Goal: Task Accomplishment & Management: Use online tool/utility

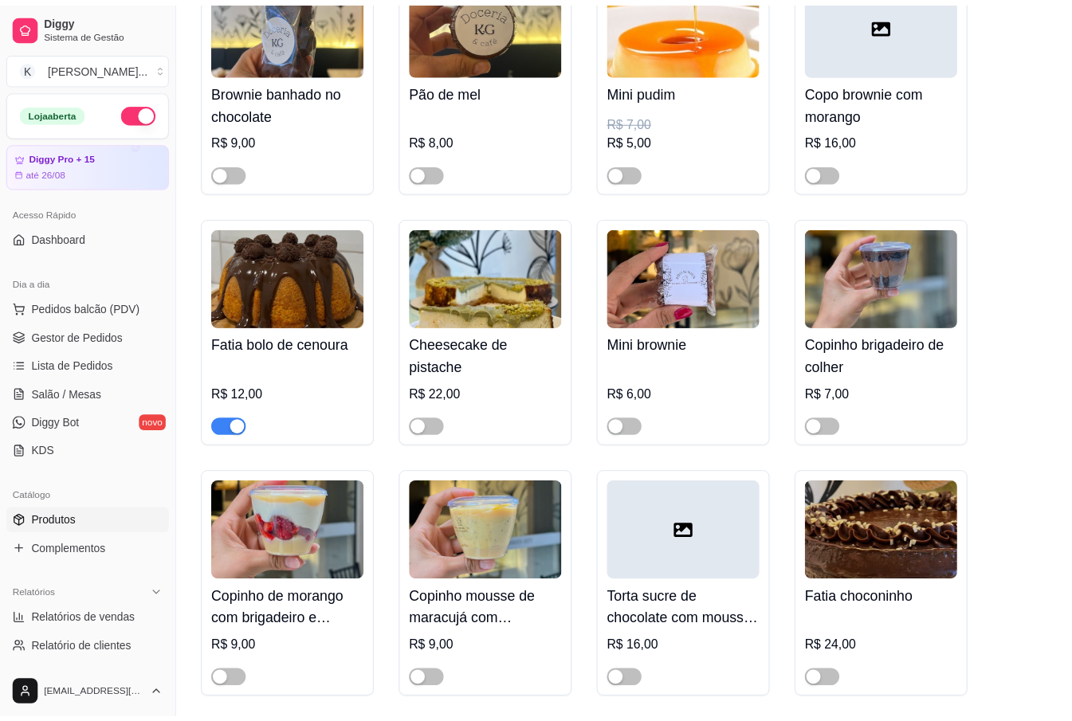
scroll to position [2444, 0]
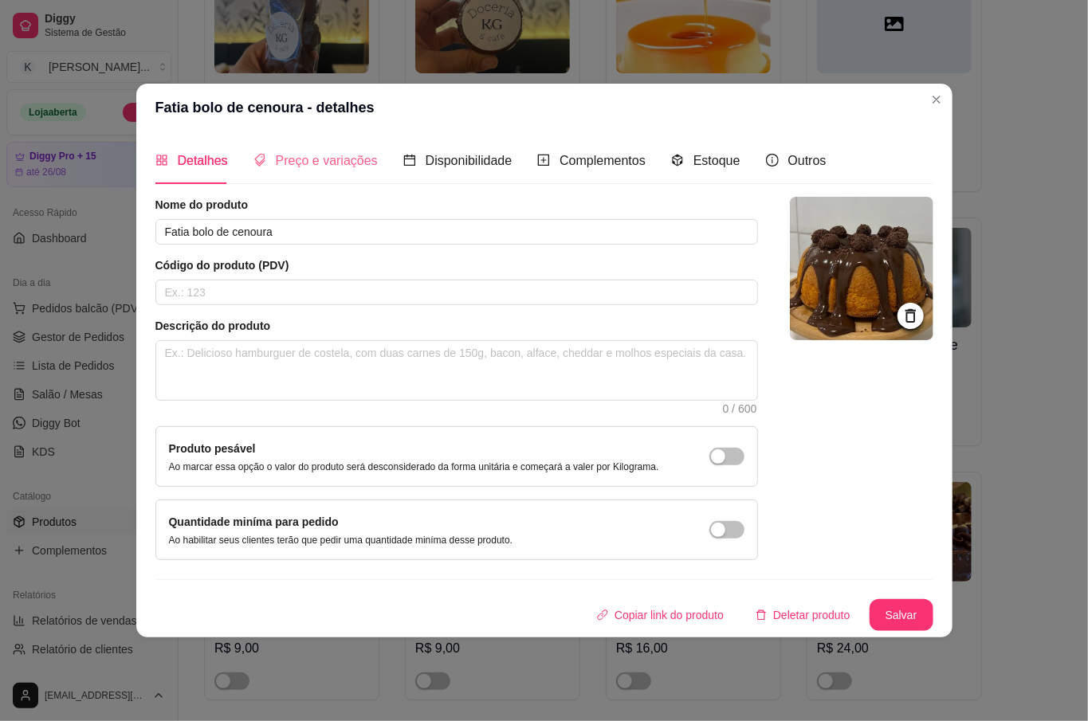
click at [303, 143] on div "Preço e variações" at bounding box center [315, 160] width 124 height 45
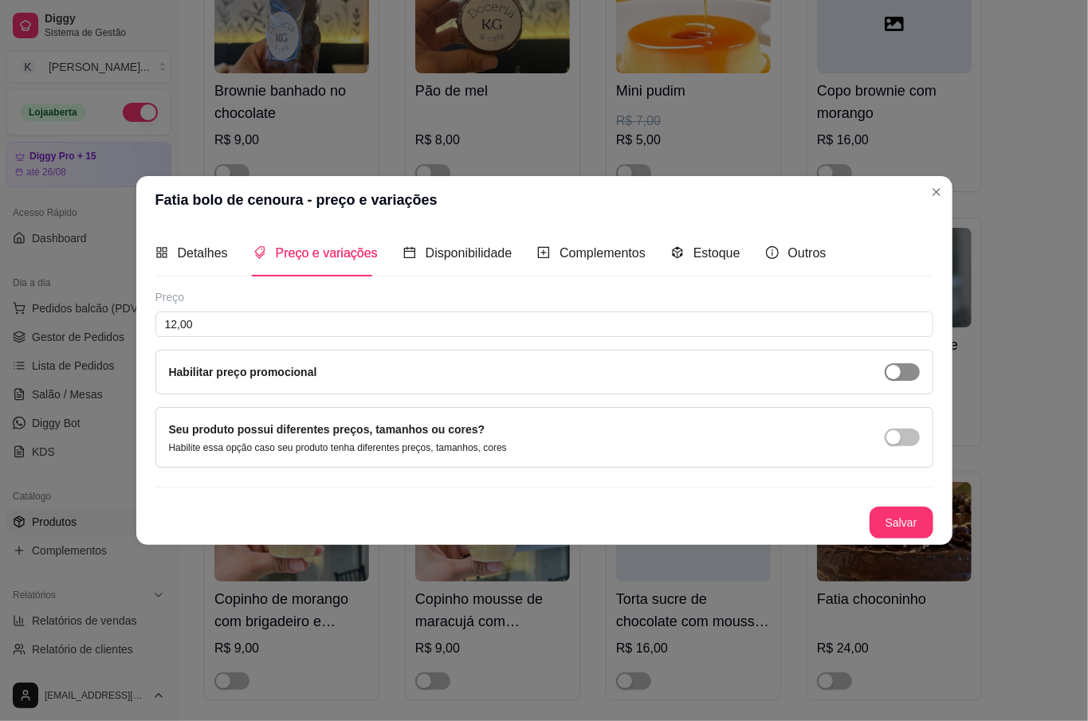
click at [899, 371] on div "button" at bounding box center [893, 372] width 14 height 14
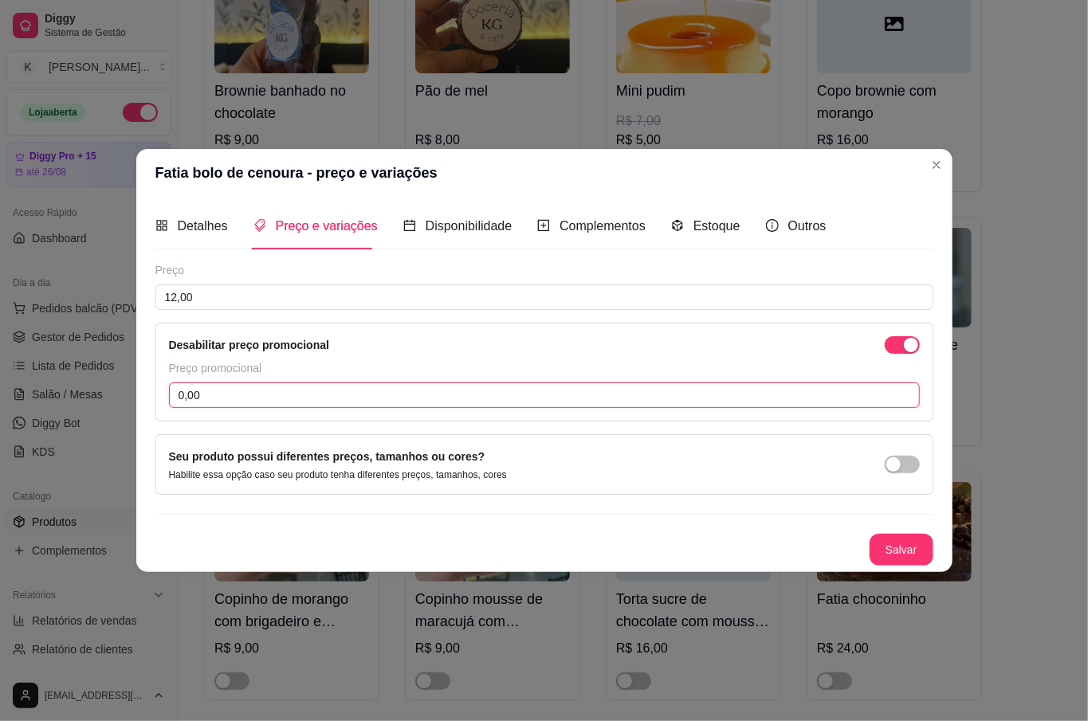
click at [355, 394] on input "0,00" at bounding box center [544, 396] width 751 height 26
type input "8,00"
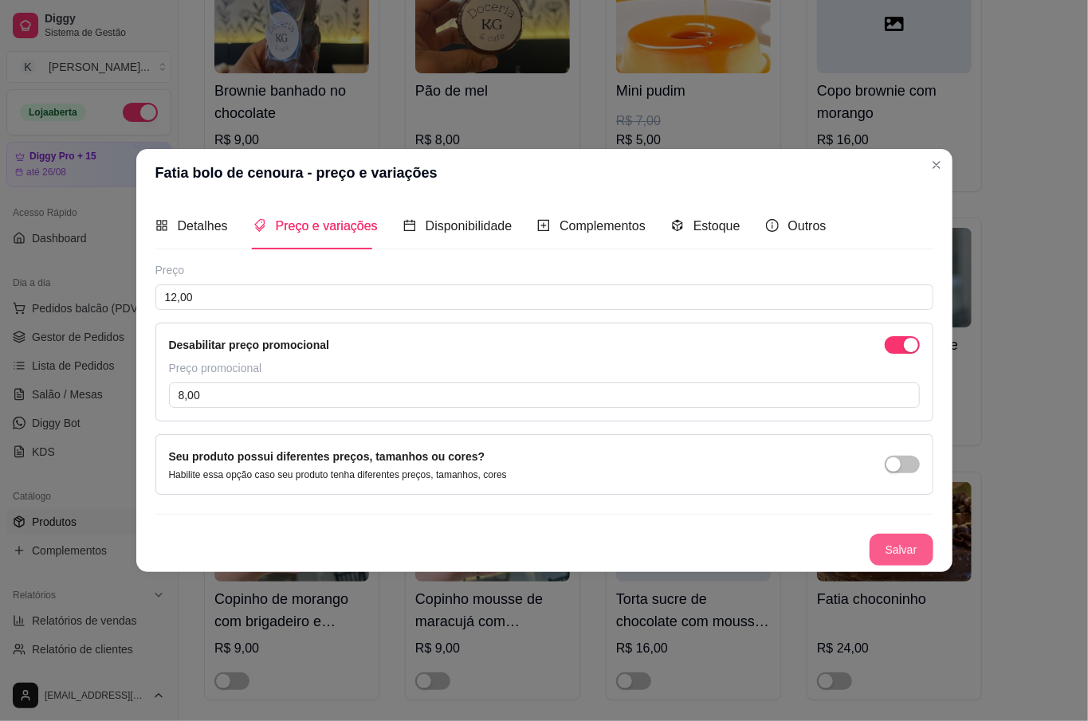
click at [929, 552] on button "Salvar" at bounding box center [902, 550] width 64 height 32
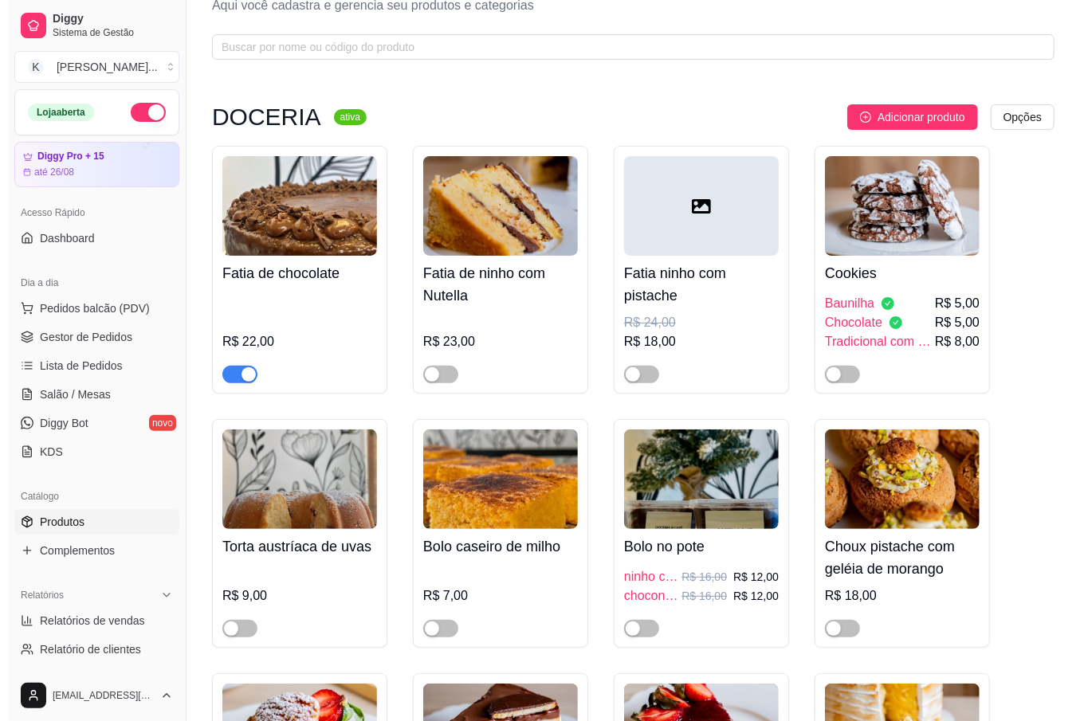
scroll to position [0, 0]
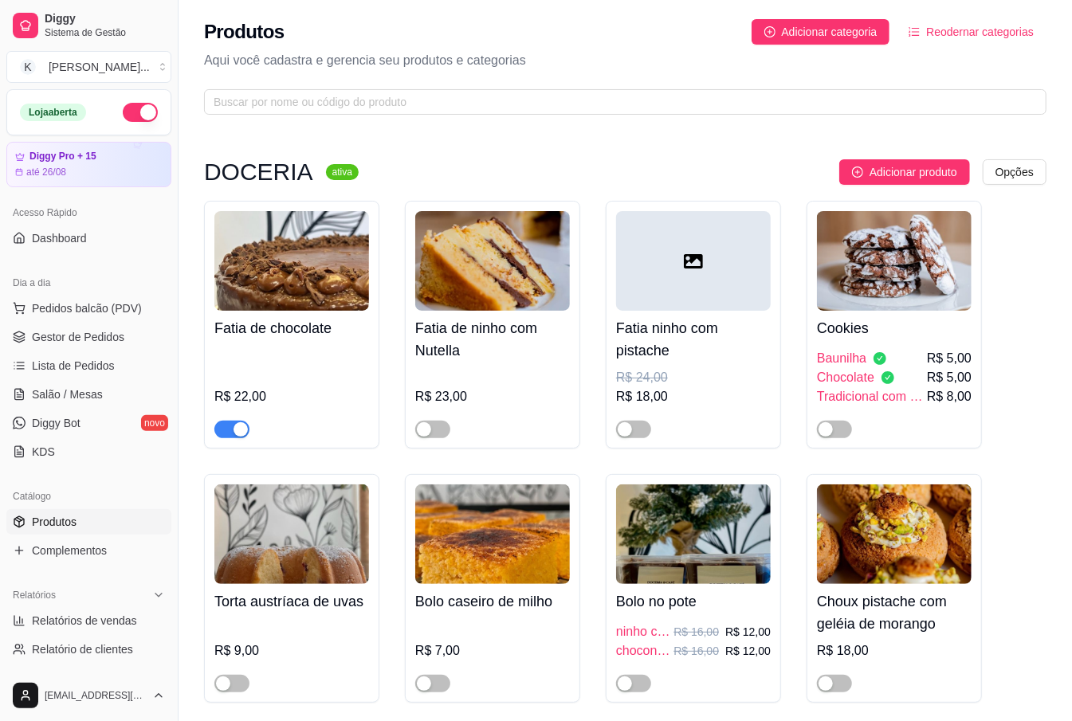
click at [297, 379] on div "R$ 22,00" at bounding box center [291, 392] width 155 height 92
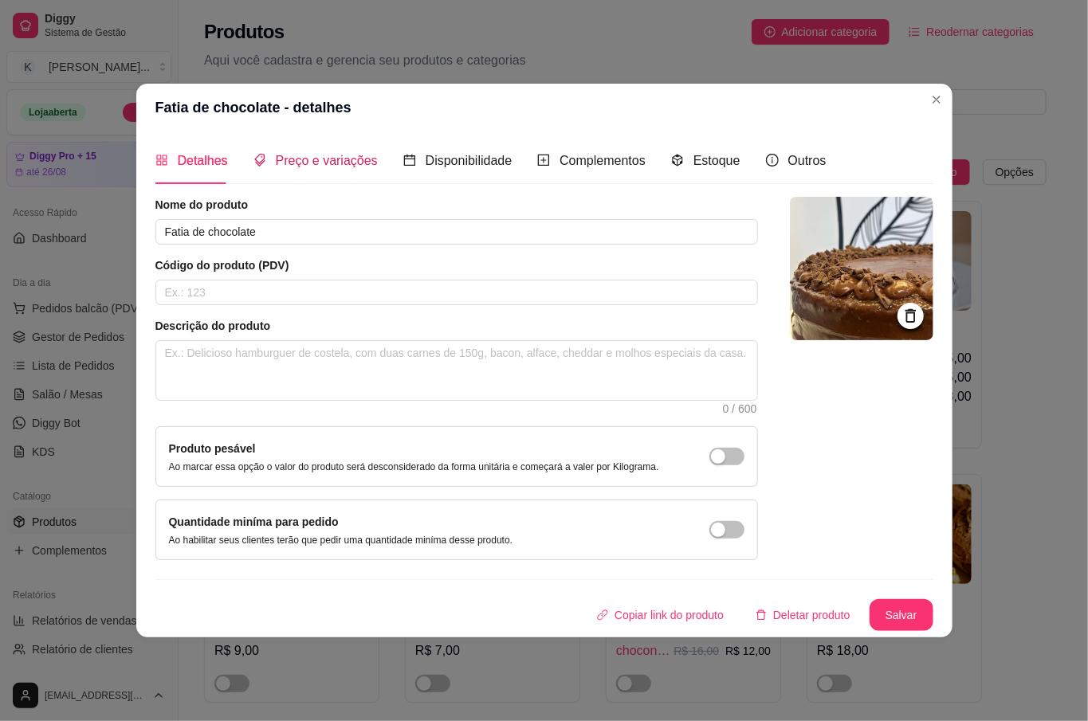
click at [281, 154] on span "Preço e variações" at bounding box center [327, 161] width 102 height 14
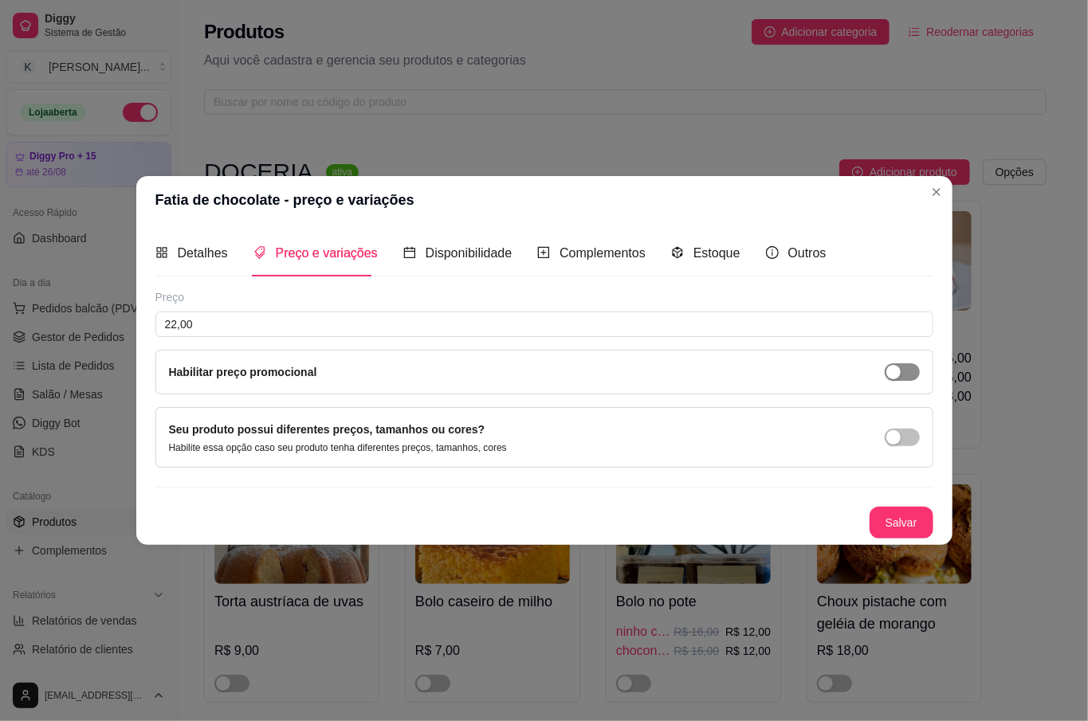
click at [894, 371] on div "button" at bounding box center [893, 372] width 14 height 14
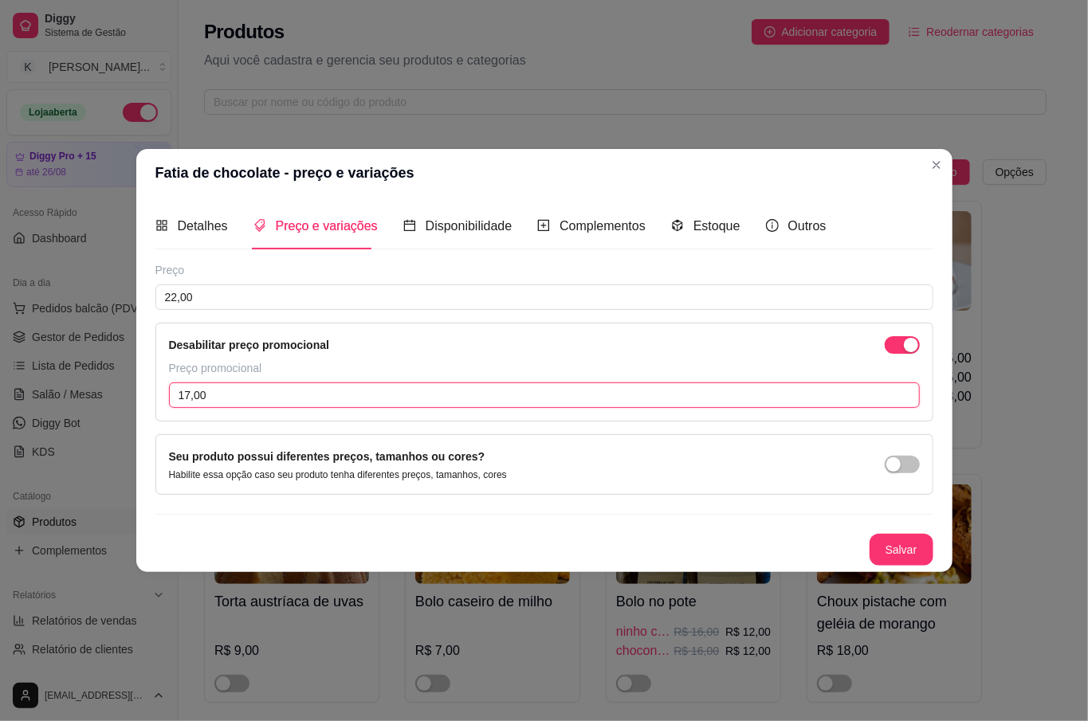
click at [443, 399] on input "17,00" at bounding box center [544, 396] width 751 height 26
type input "19,00"
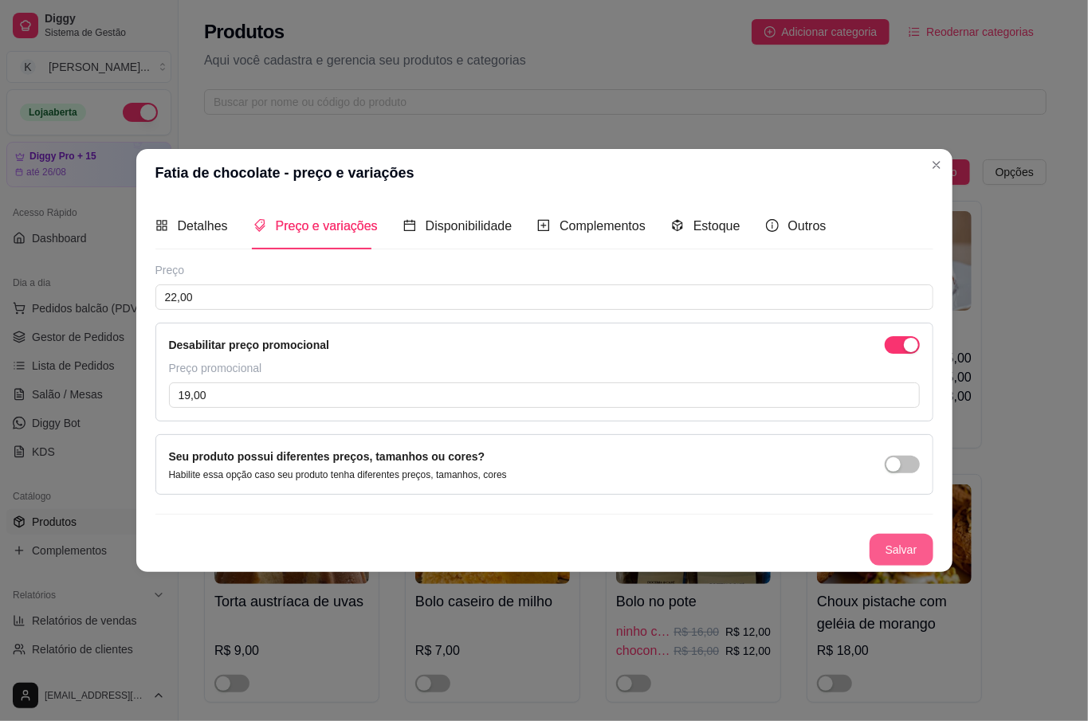
click at [898, 545] on button "Salvar" at bounding box center [902, 550] width 64 height 32
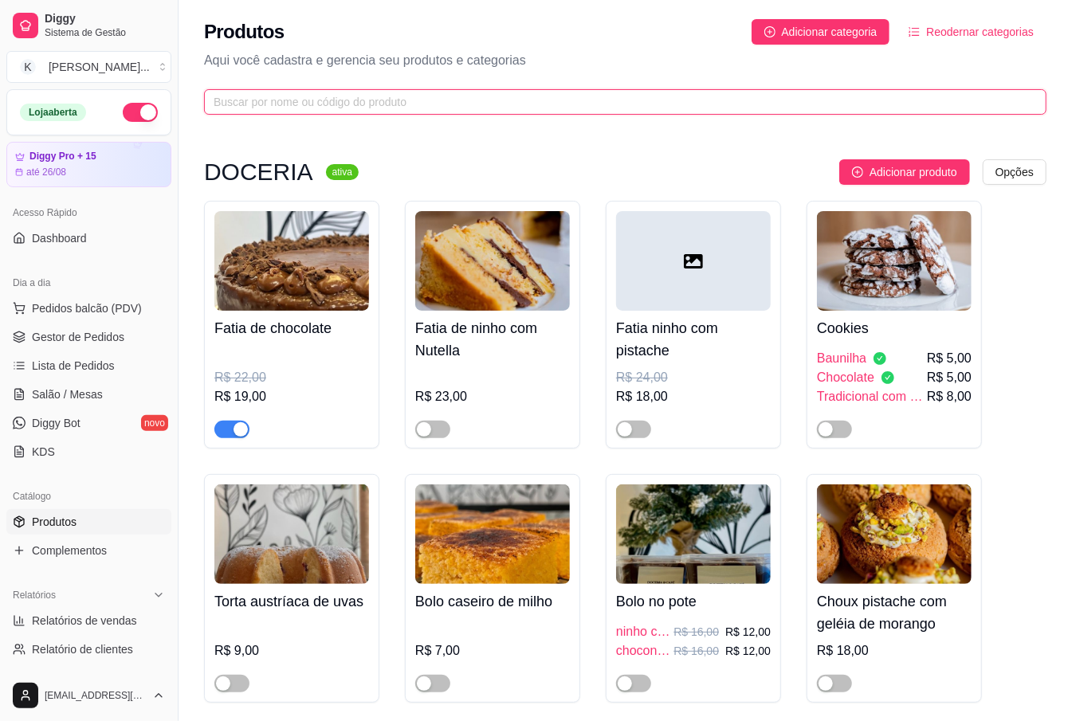
click at [324, 109] on input "text" at bounding box center [619, 102] width 811 height 18
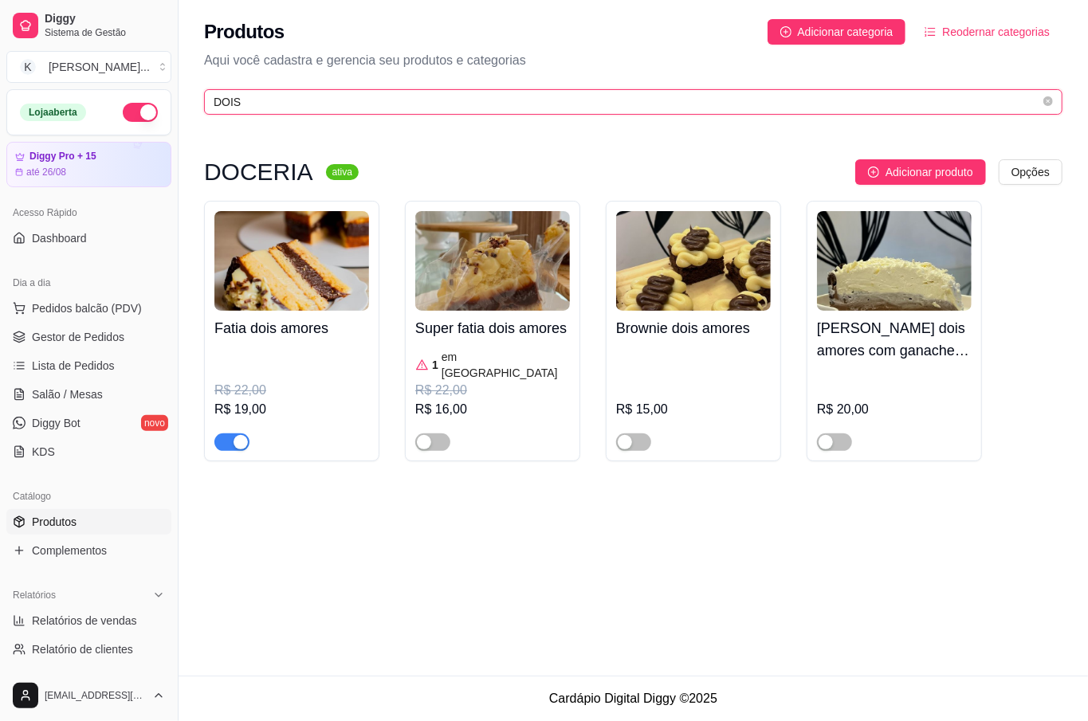
type input "DOIS"
click at [341, 547] on div "Produtos Adicionar categoria Reodernar categorias Aqui você cadastra e gerencia…" at bounding box center [633, 338] width 909 height 676
click at [110, 396] on link "Salão / Mesas" at bounding box center [88, 395] width 165 height 26
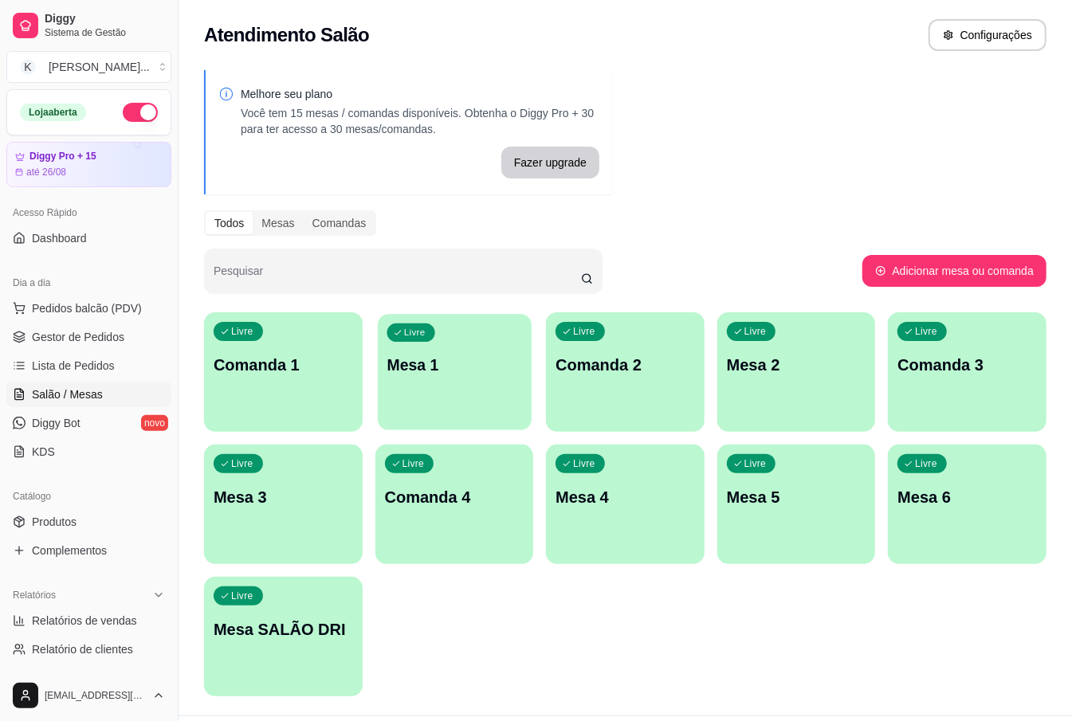
click at [448, 381] on div "Livre Mesa 1" at bounding box center [455, 362] width 154 height 97
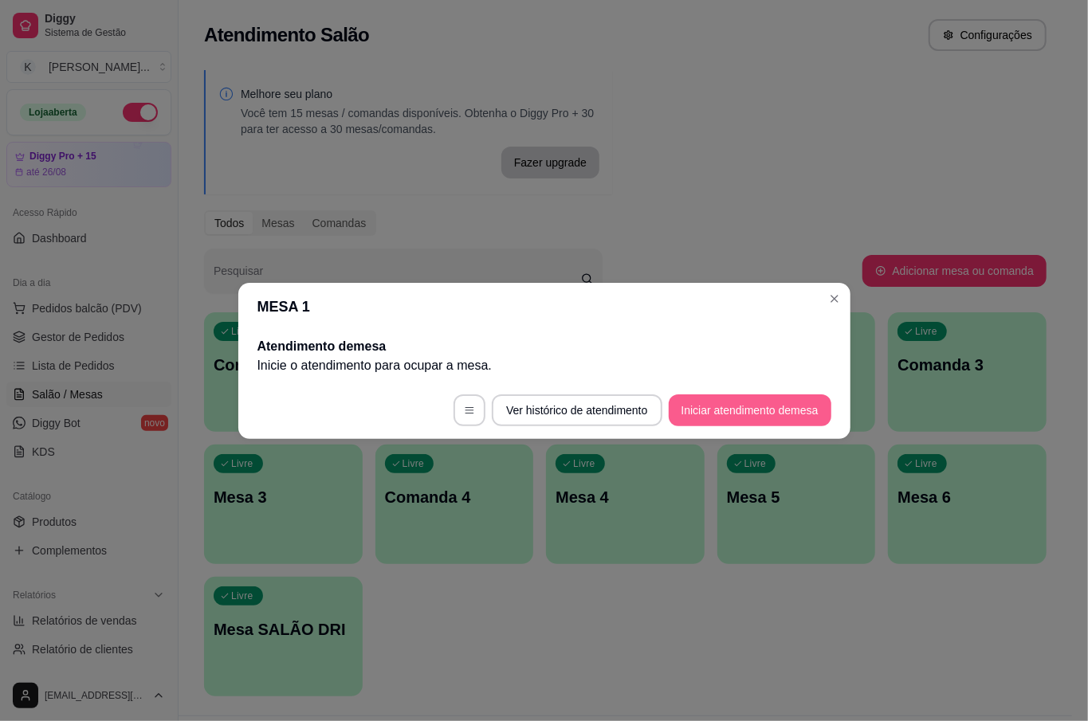
click at [725, 407] on button "Iniciar atendimento de mesa" at bounding box center [750, 411] width 163 height 32
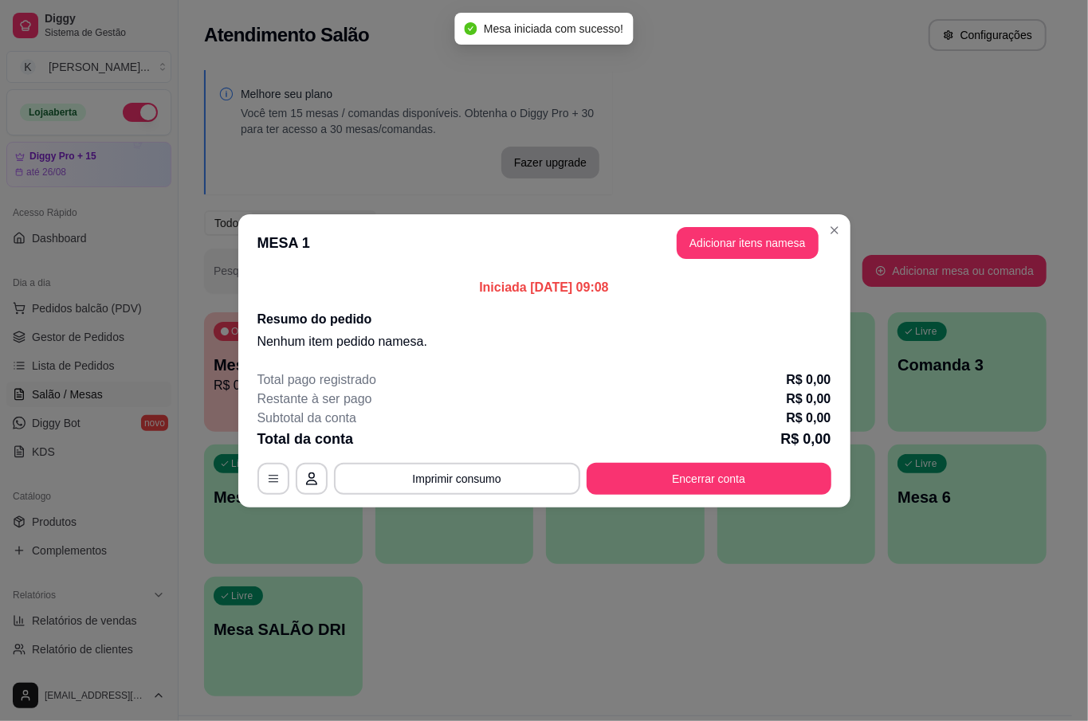
click at [752, 268] on header "MESA 1 Adicionar itens na mesa" at bounding box center [544, 242] width 612 height 57
click at [752, 234] on button "Adicionar itens na mesa" at bounding box center [748, 243] width 142 height 32
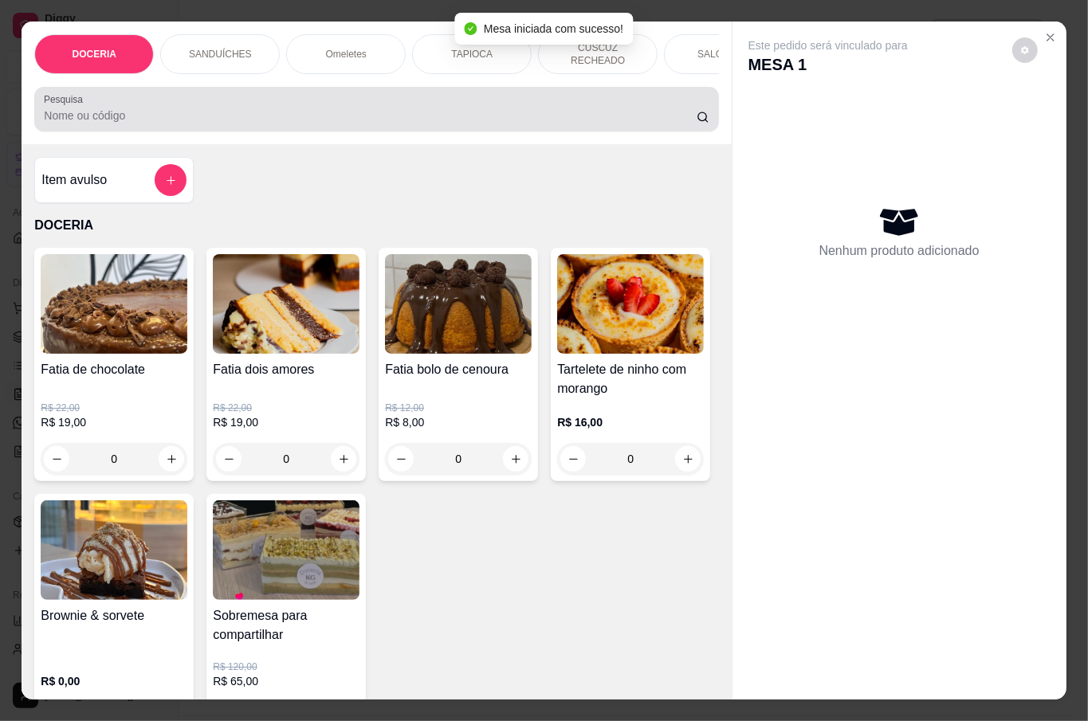
click at [220, 112] on input "Pesquisa" at bounding box center [370, 116] width 653 height 16
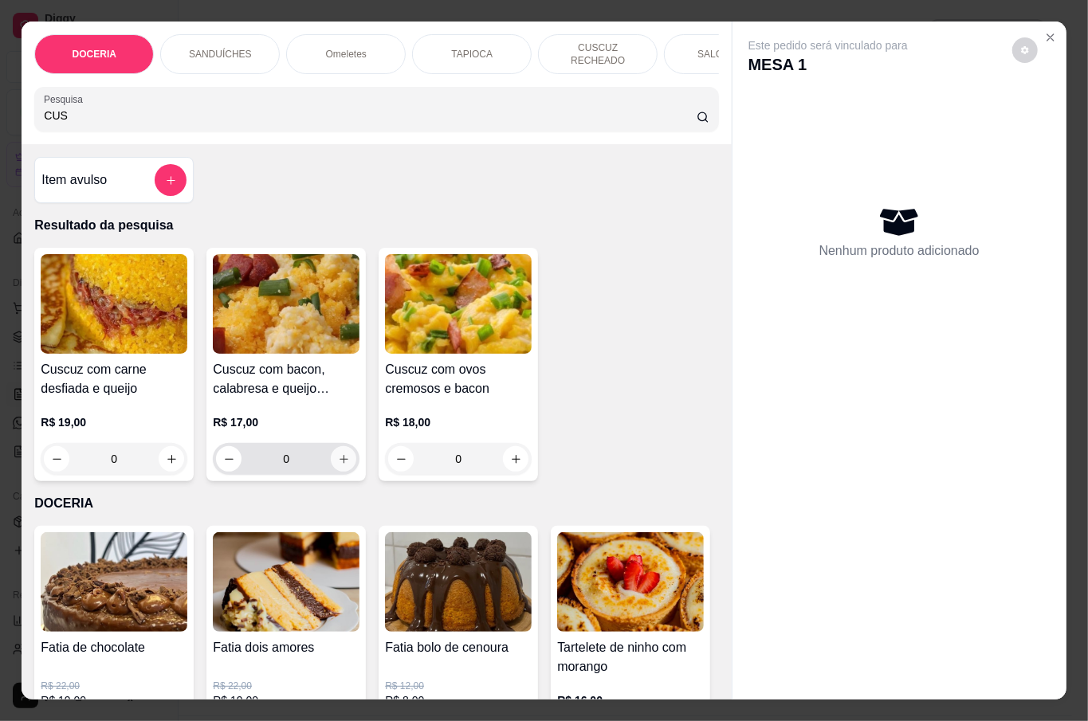
type input "CUS"
click at [338, 454] on icon "increase-product-quantity" at bounding box center [344, 460] width 12 height 12
type input "1"
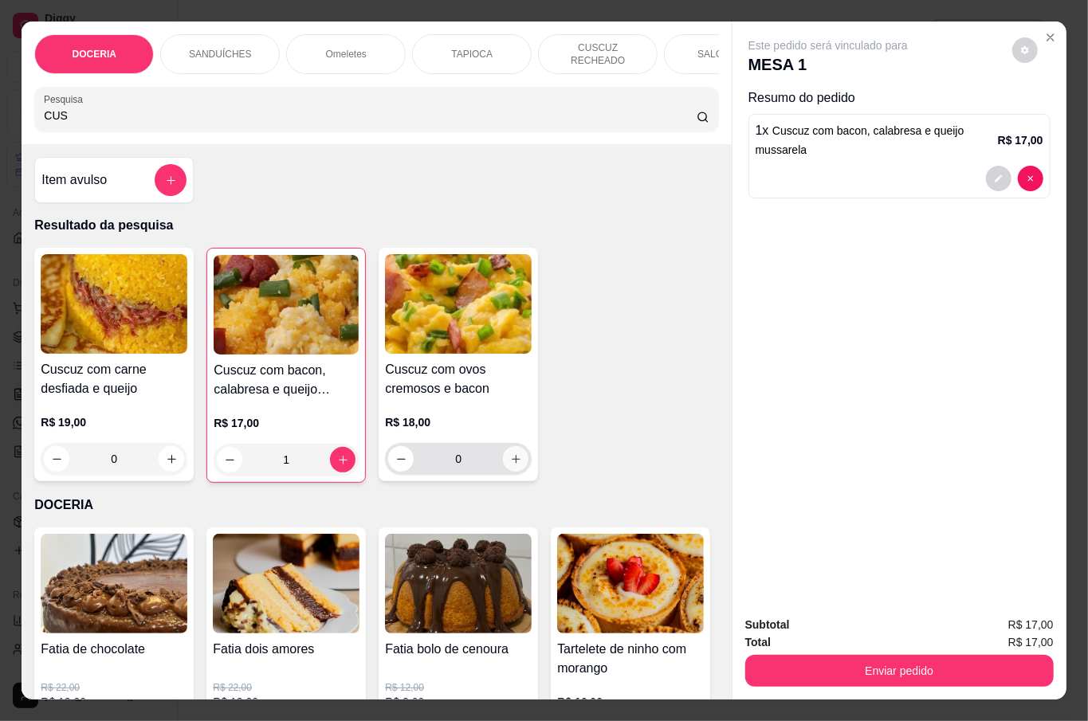
click at [510, 457] on icon "increase-product-quantity" at bounding box center [516, 460] width 12 height 12
type input "1"
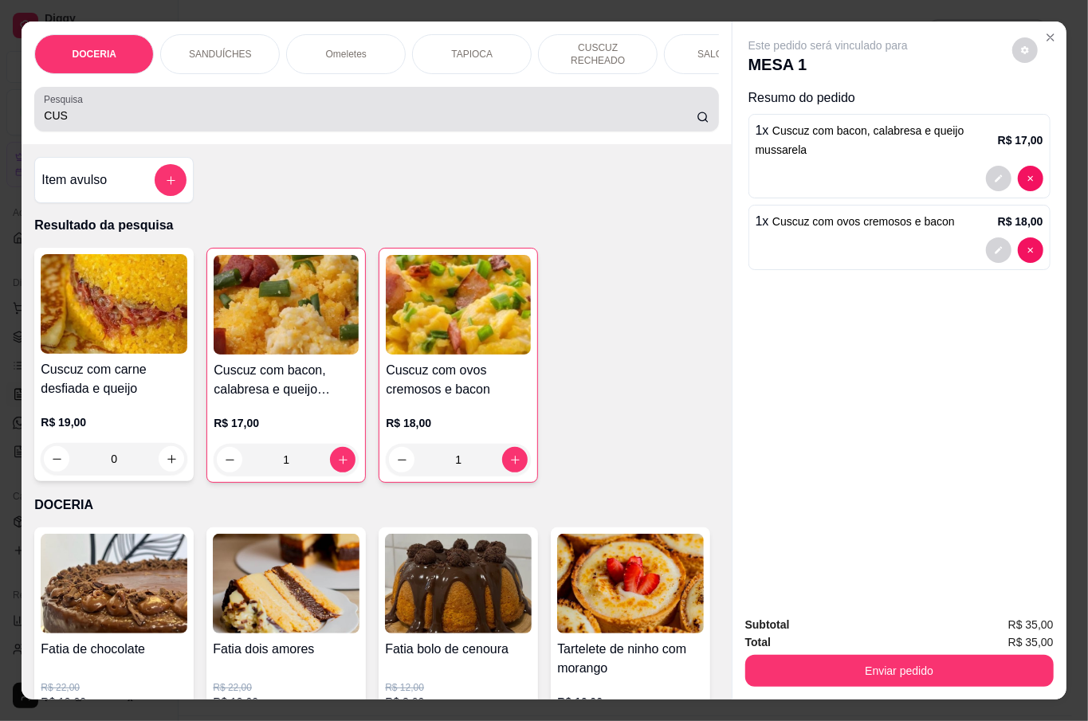
click at [356, 99] on div "CUS" at bounding box center [376, 109] width 665 height 32
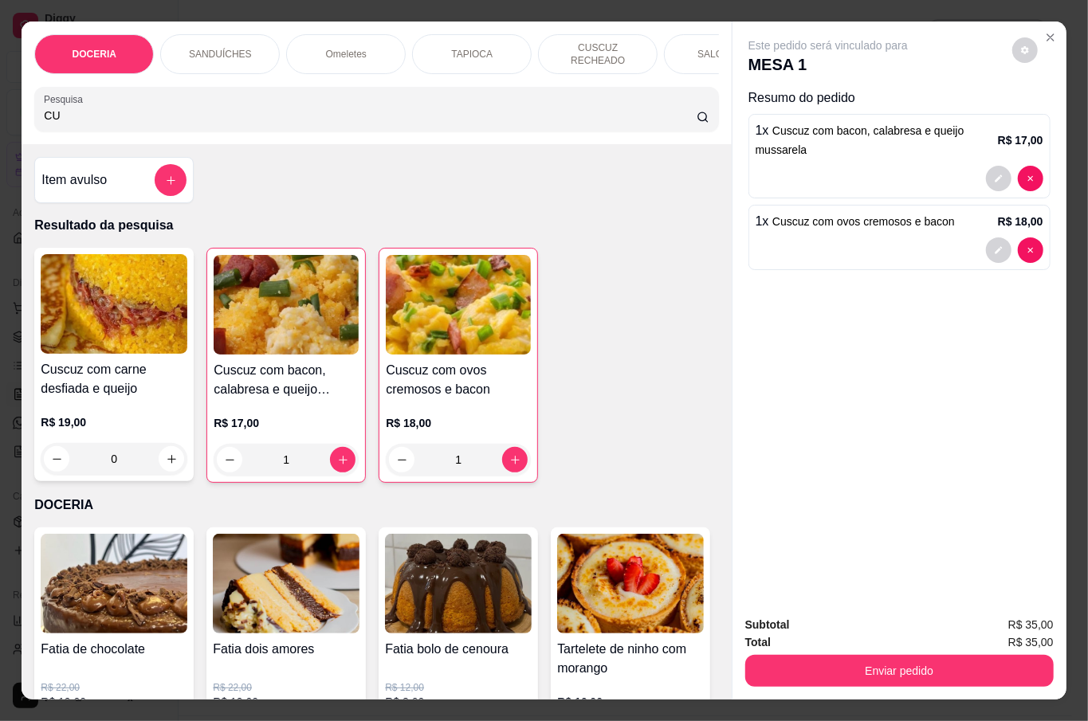
type input "C"
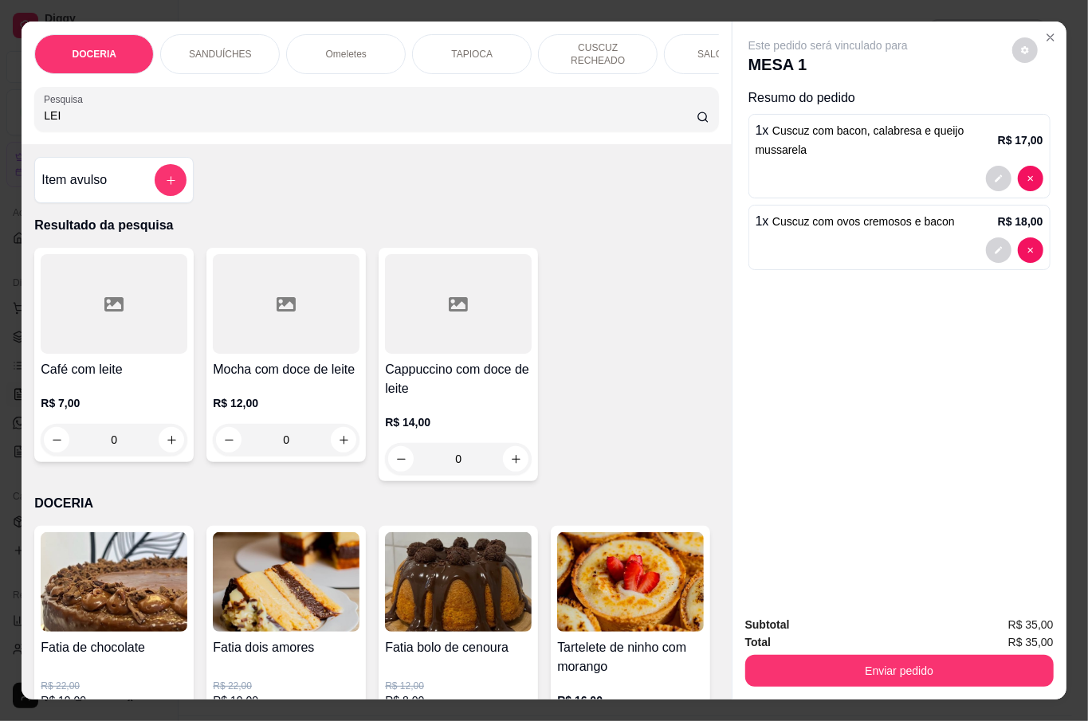
type input "LEI"
click at [170, 430] on div "0" at bounding box center [114, 440] width 147 height 32
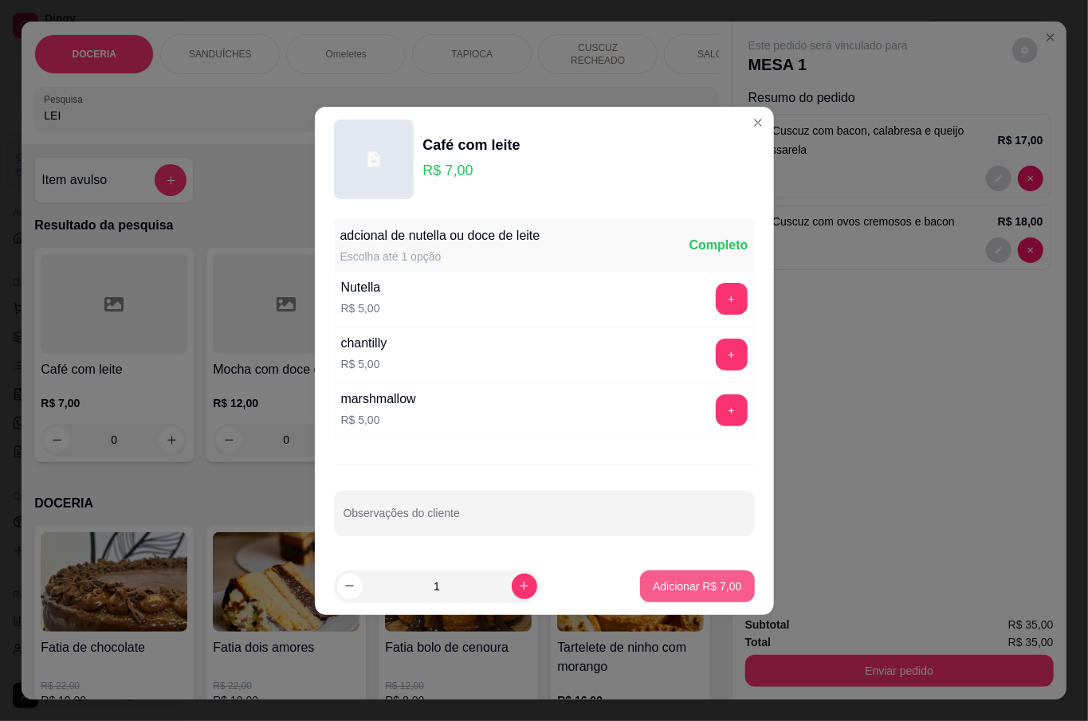
click at [658, 584] on p "Adicionar R$ 7,00" at bounding box center [697, 587] width 88 height 16
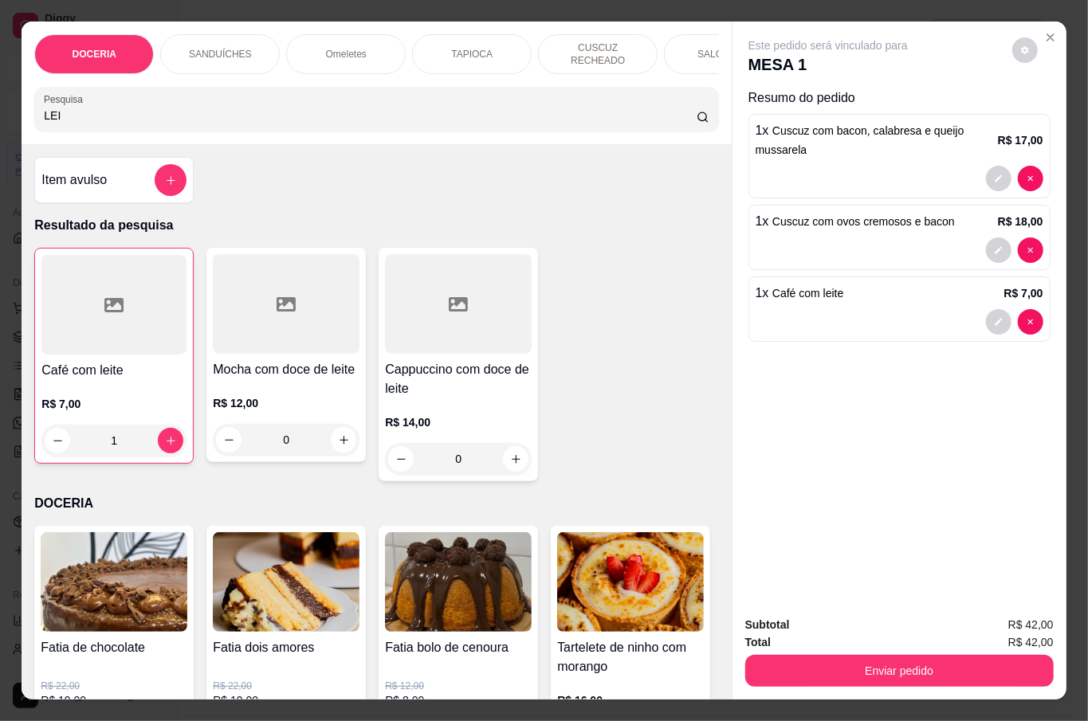
type input "1"
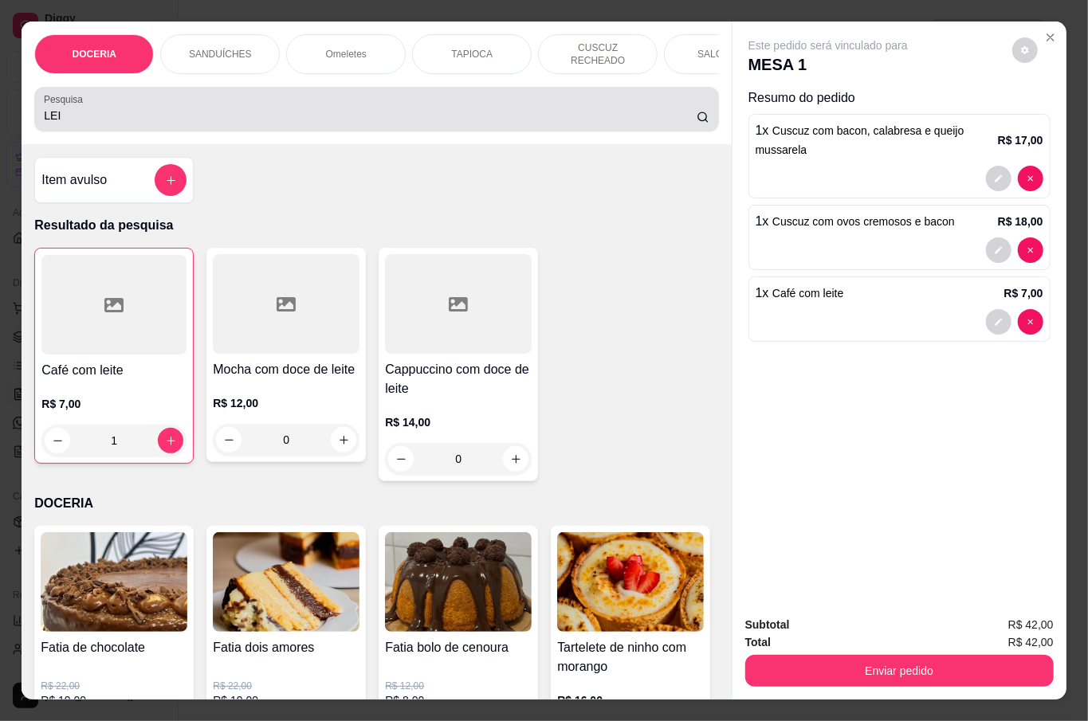
click at [249, 112] on input "LEI" at bounding box center [370, 116] width 653 height 16
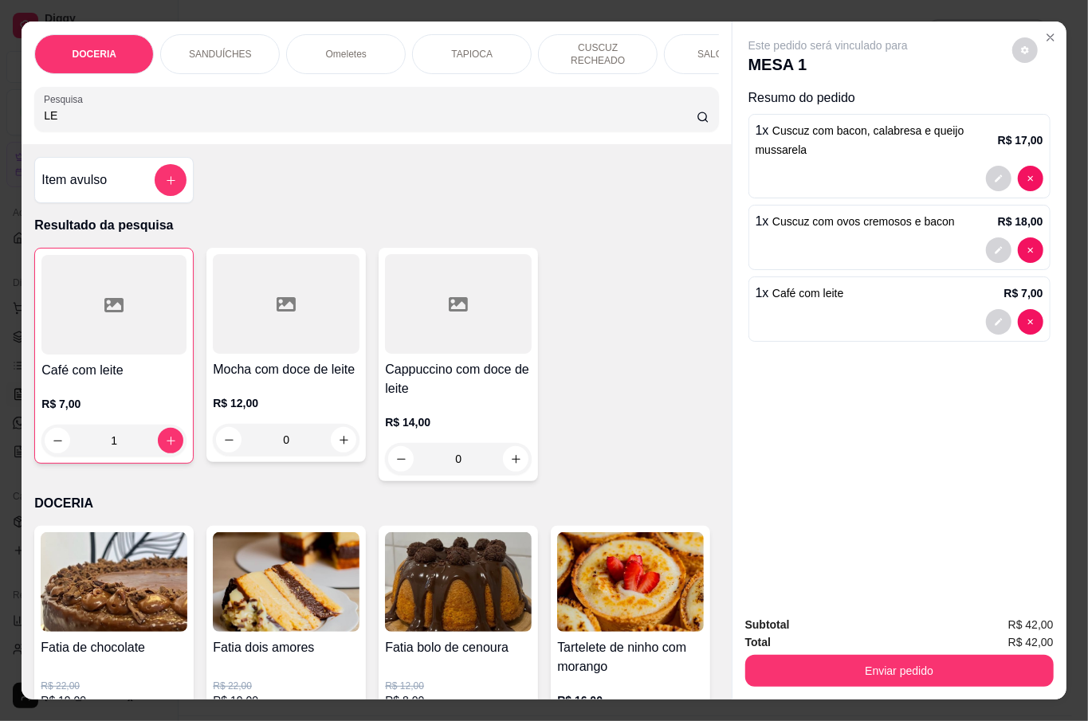
type input "L"
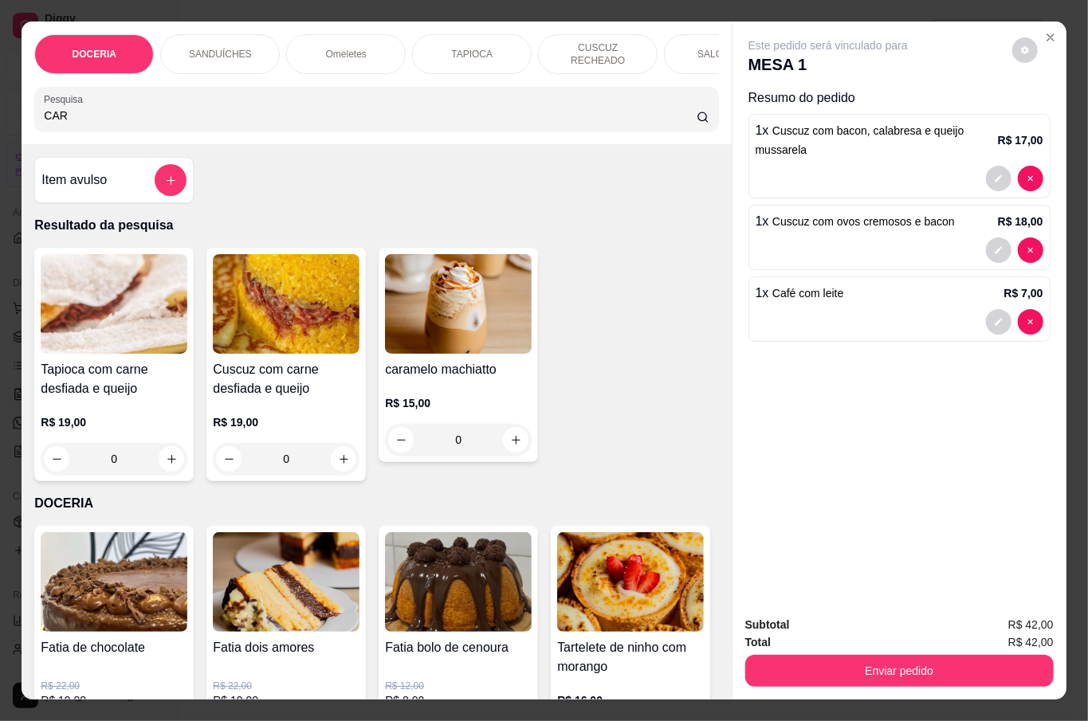
type input "CAR"
click at [503, 428] on button "increase-product-quantity" at bounding box center [516, 440] width 26 height 26
type input "1"
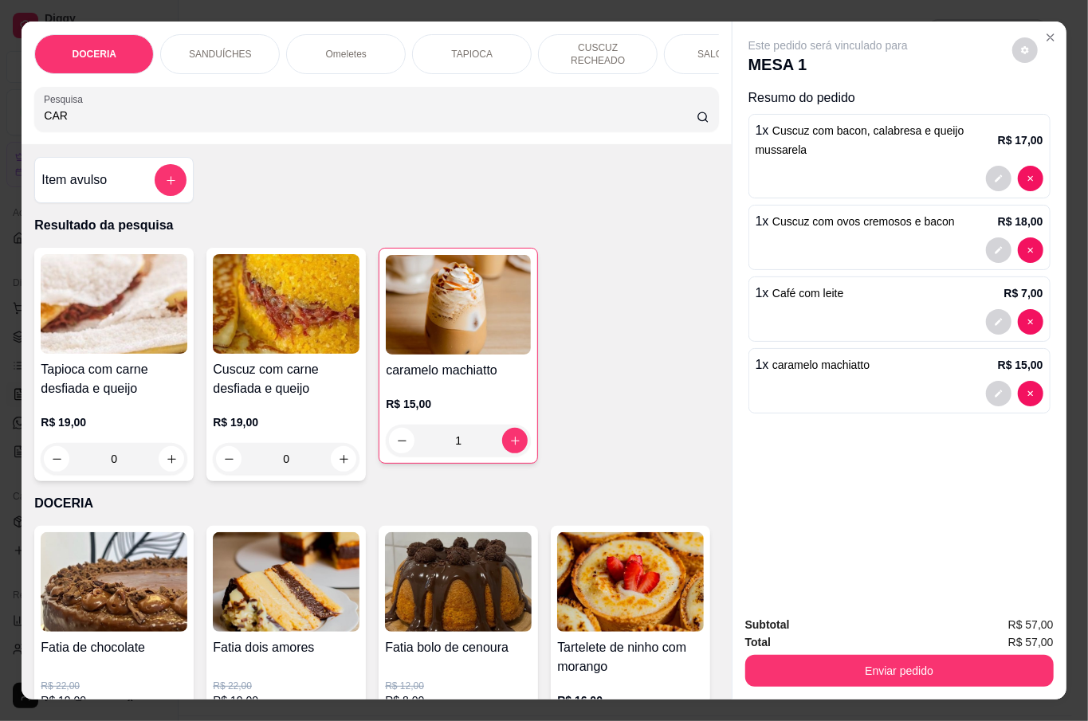
click at [920, 662] on button "Enviar pedido" at bounding box center [899, 671] width 308 height 32
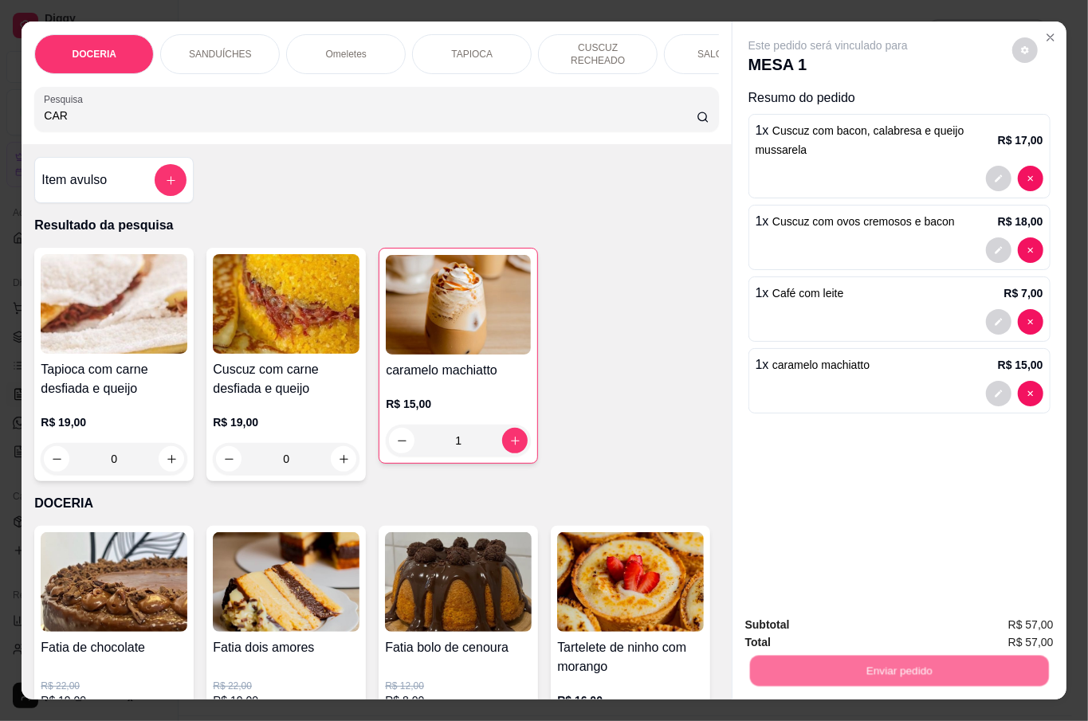
click at [874, 628] on button "Não registrar e enviar pedido" at bounding box center [845, 624] width 166 height 30
